Goal: Task Accomplishment & Management: Manage account settings

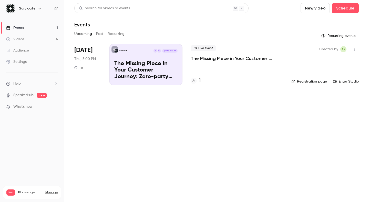
click at [28, 8] on h6 "Survicate" at bounding box center [27, 8] width 17 height 5
click at [37, 8] on button "button" at bounding box center [40, 8] width 6 height 6
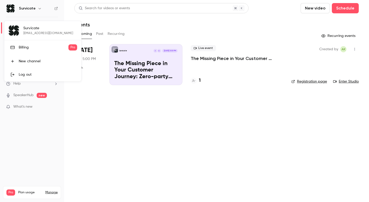
click at [27, 51] on link "Billing Pro" at bounding box center [42, 47] width 77 height 14
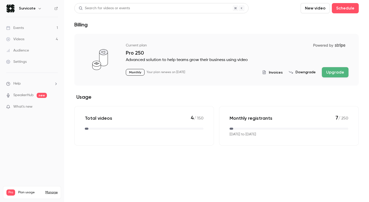
click at [276, 71] on span "Invoices" at bounding box center [276, 72] width 14 height 5
click at [277, 71] on span "Invoices" at bounding box center [276, 72] width 14 height 5
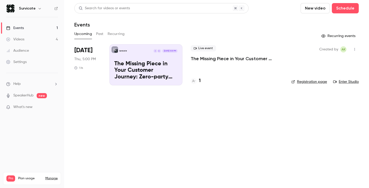
click at [38, 6] on icon "button" at bounding box center [40, 8] width 4 height 4
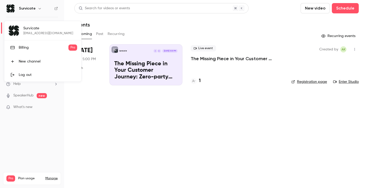
click at [43, 45] on div "Billing" at bounding box center [44, 47] width 50 height 5
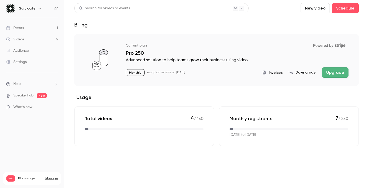
click at [282, 73] on span "Invoices" at bounding box center [276, 72] width 14 height 5
